Goal: Obtain resource: Download file/media

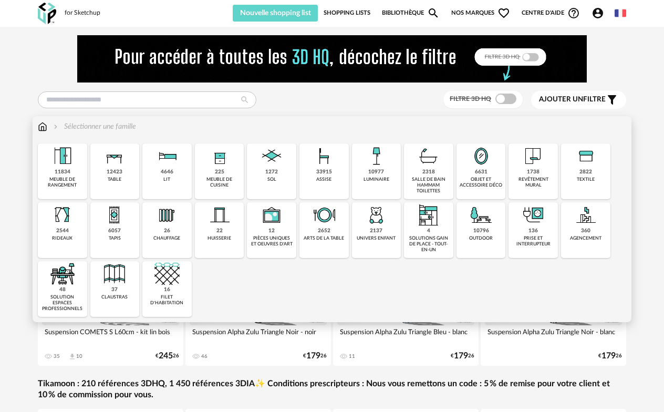
click at [484, 169] on div "6631" at bounding box center [481, 172] width 13 height 7
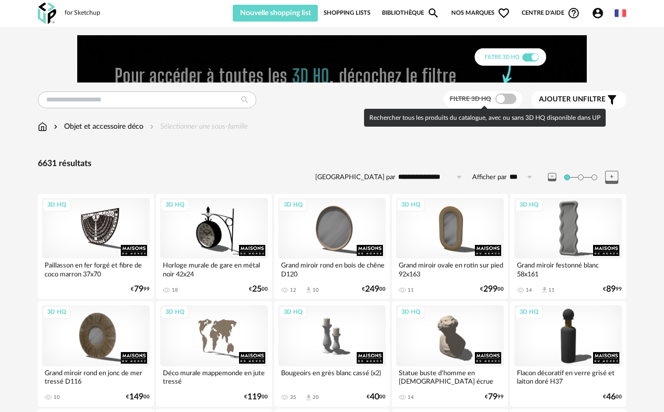
click at [513, 102] on span at bounding box center [506, 99] width 21 height 11
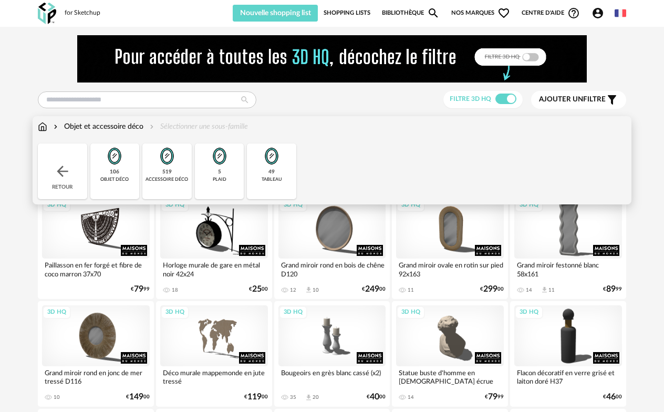
click at [158, 168] on img at bounding box center [166, 155] width 25 height 25
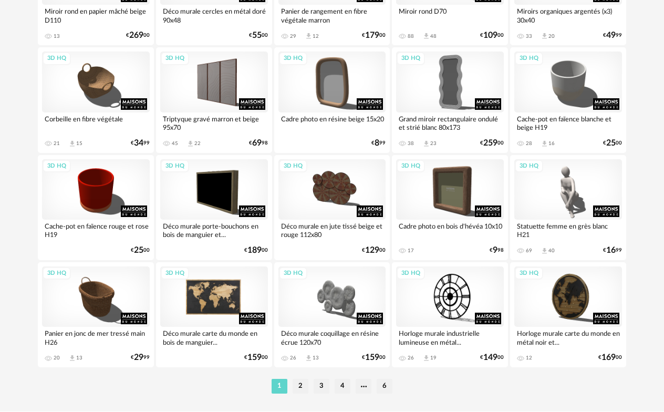
scroll to position [1993, 0]
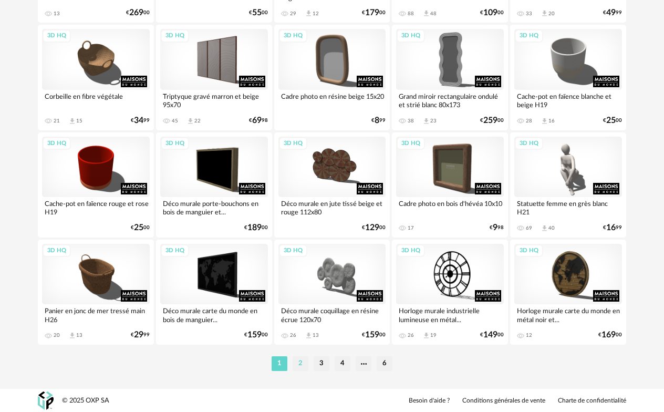
click at [303, 365] on li "2" at bounding box center [301, 363] width 16 height 15
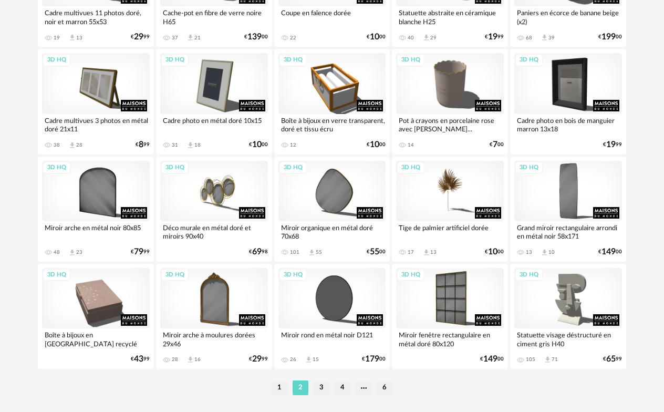
scroll to position [1993, 0]
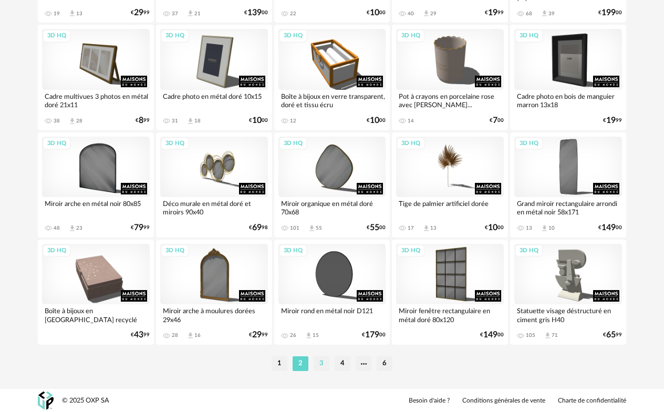
click at [324, 362] on li "3" at bounding box center [322, 363] width 16 height 15
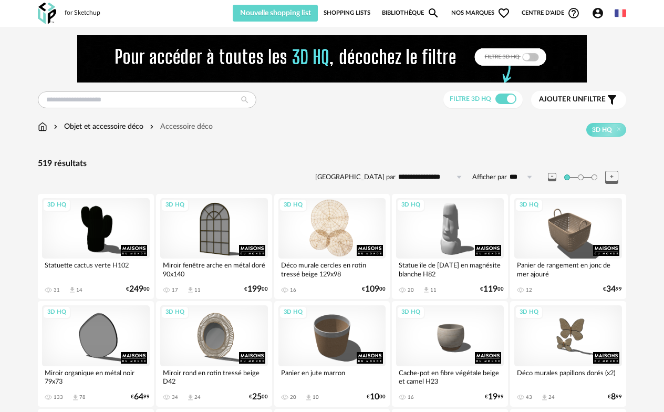
click at [306, 243] on div "3D HQ" at bounding box center [332, 228] width 108 height 60
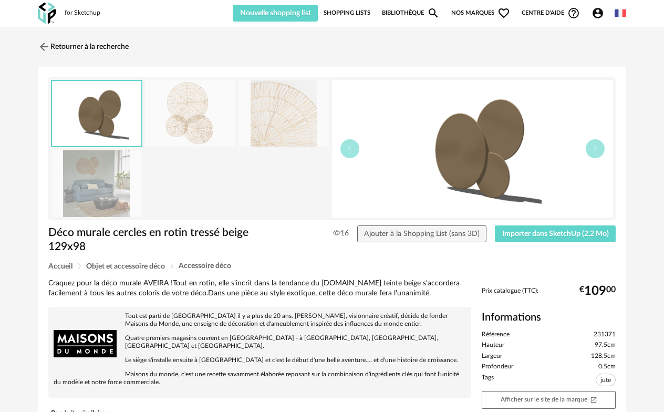
click at [122, 188] on img at bounding box center [96, 183] width 90 height 67
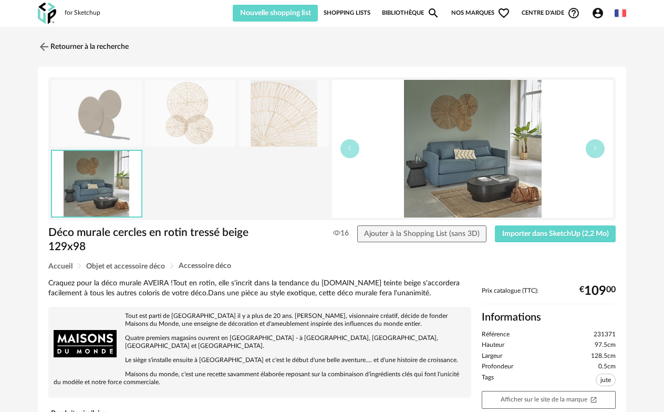
click at [95, 117] on img at bounding box center [96, 113] width 90 height 67
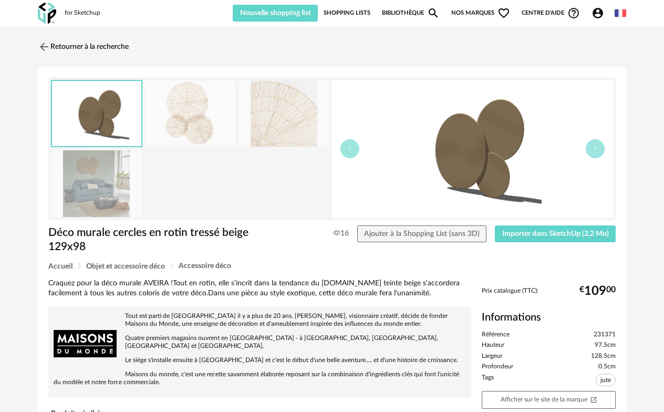
click at [178, 119] on img at bounding box center [190, 113] width 90 height 67
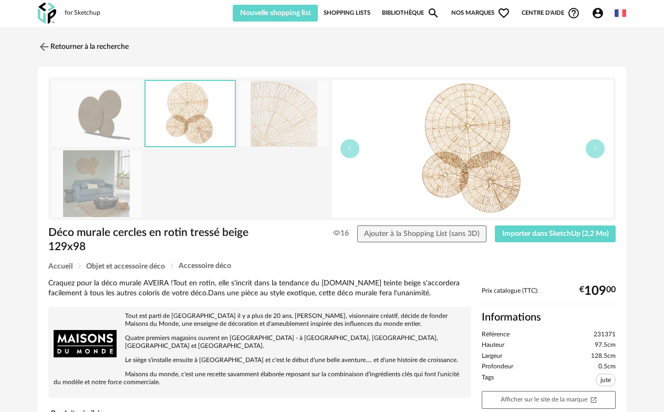
click at [269, 118] on img at bounding box center [284, 113] width 90 height 67
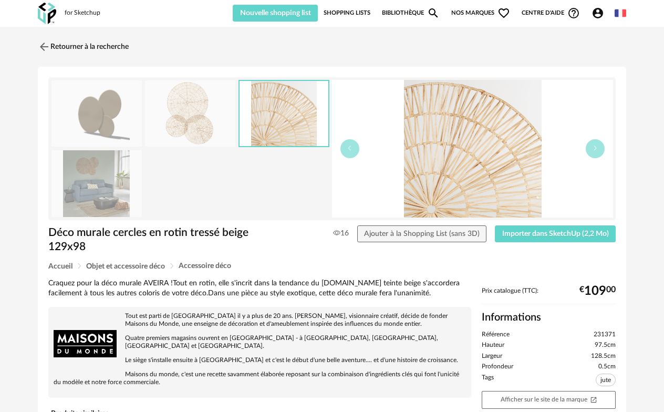
click at [122, 112] on img at bounding box center [96, 113] width 90 height 67
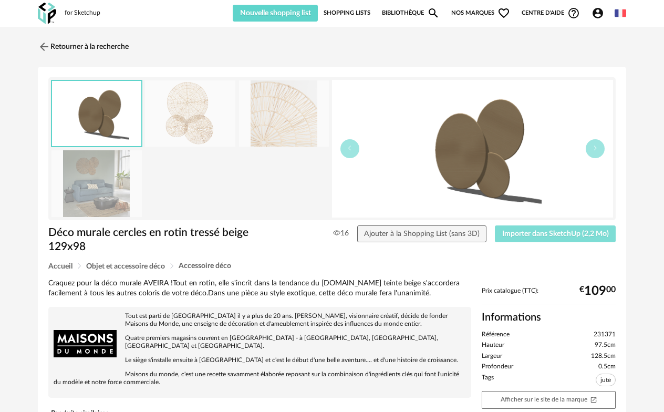
click at [527, 235] on span "Importer dans SketchUp (2,2 Mo)" at bounding box center [555, 233] width 107 height 7
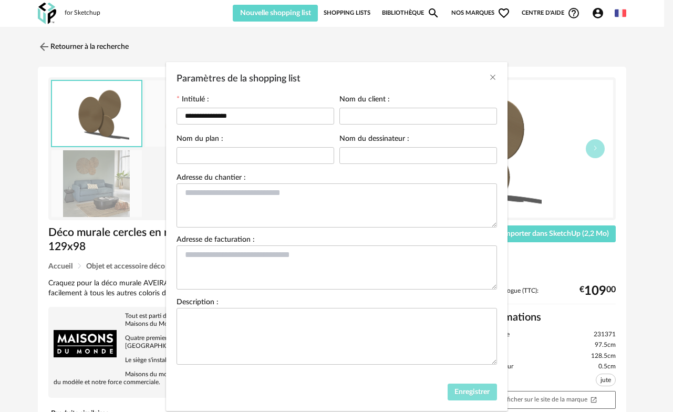
click at [474, 397] on button "Enregistrer" at bounding box center [472, 392] width 49 height 17
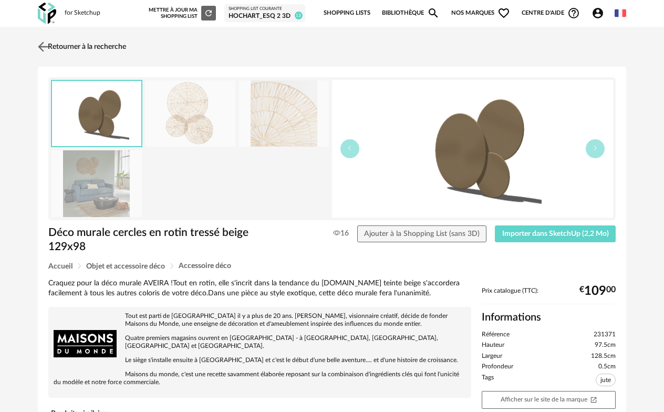
click at [95, 49] on link "Retourner à la recherche" at bounding box center [80, 46] width 91 height 23
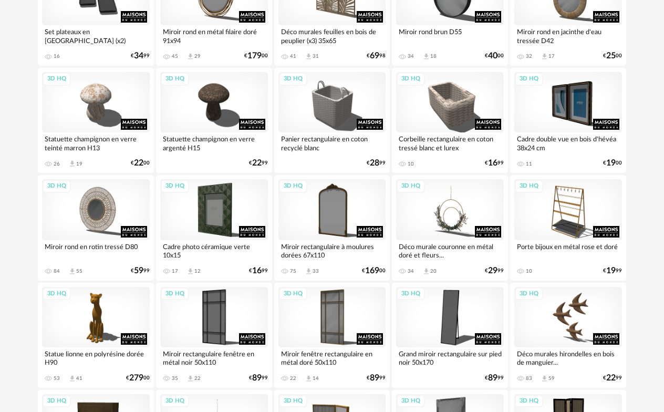
scroll to position [683, 0]
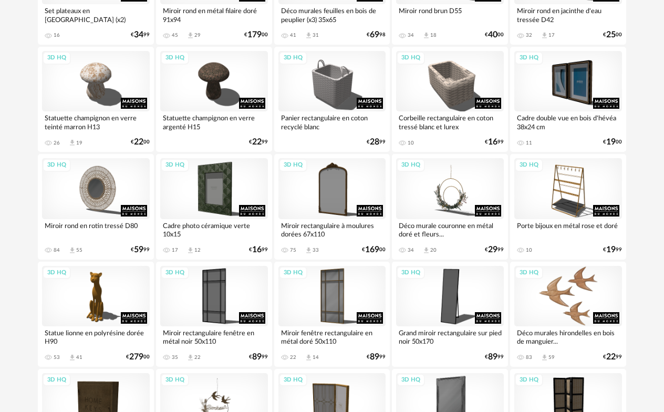
click at [583, 301] on div "3D HQ" at bounding box center [568, 296] width 108 height 60
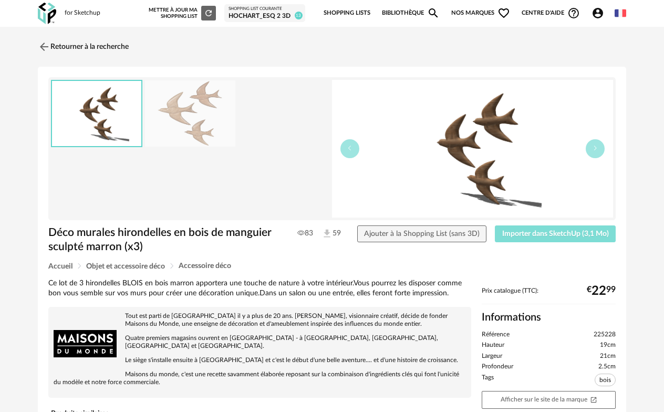
click at [571, 239] on button "Importer dans SketchUp (3,1 Mo)" at bounding box center [555, 233] width 121 height 17
click at [53, 38] on link "Retourner à la recherche" at bounding box center [80, 46] width 91 height 23
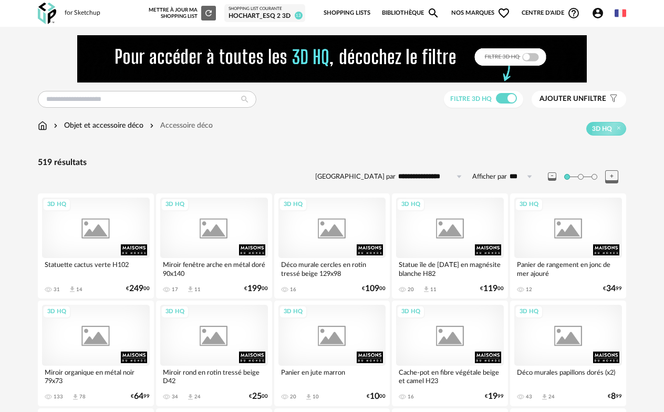
scroll to position [683, 0]
